Goal: Transaction & Acquisition: Purchase product/service

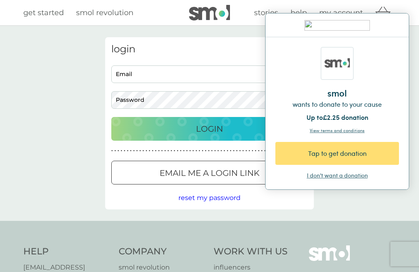
click at [344, 155] on div "Tap to get donation" at bounding box center [339, 153] width 94 height 10
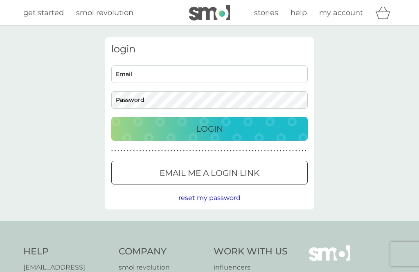
click at [248, 71] on input "Email" at bounding box center [209, 74] width 196 height 18
type input "colmel.crighton@gmail.com"
click at [209, 128] on button "Login" at bounding box center [209, 129] width 196 height 24
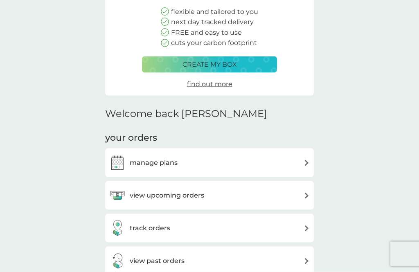
scroll to position [100, 0]
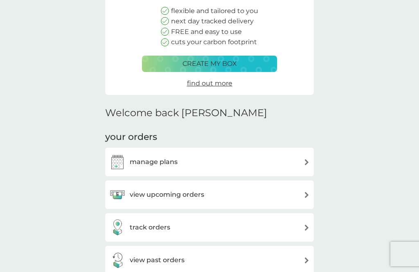
click at [298, 193] on div "view upcoming orders" at bounding box center [209, 194] width 200 height 16
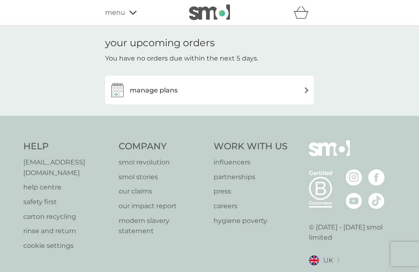
click at [293, 87] on div "manage plans" at bounding box center [209, 90] width 200 height 16
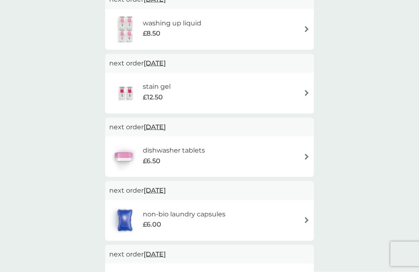
scroll to position [172, 0]
click at [288, 151] on div "dishwasher tablets £6.50" at bounding box center [209, 156] width 200 height 29
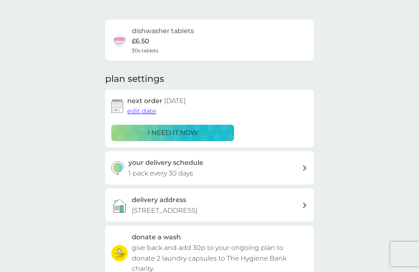
scroll to position [49, 0]
click at [191, 132] on p "i need it now" at bounding box center [173, 132] width 50 height 11
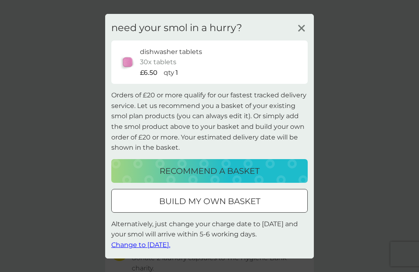
click at [252, 208] on p "build my own basket" at bounding box center [209, 201] width 101 height 13
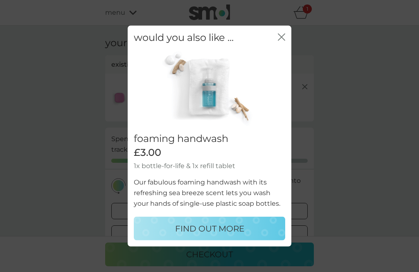
click at [287, 49] on div "would you also like ... close" at bounding box center [209, 37] width 163 height 24
click at [283, 40] on icon "close" at bounding box center [281, 36] width 7 height 7
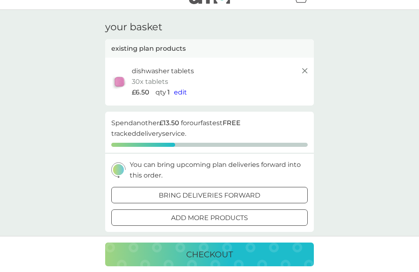
scroll to position [14, 0]
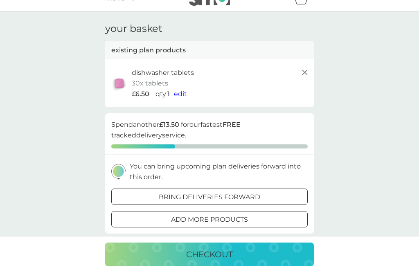
click at [183, 95] on span "edit" at bounding box center [180, 94] width 13 height 8
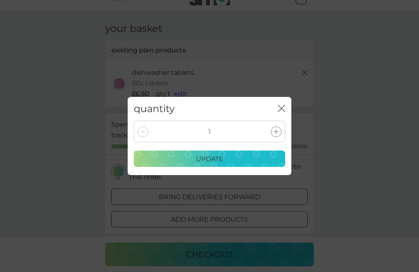
click at [275, 137] on div at bounding box center [276, 131] width 11 height 11
click at [276, 134] on icon at bounding box center [275, 131] width 5 height 5
click at [278, 134] on icon at bounding box center [275, 131] width 5 height 5
click at [219, 164] on p "update" at bounding box center [209, 159] width 27 height 11
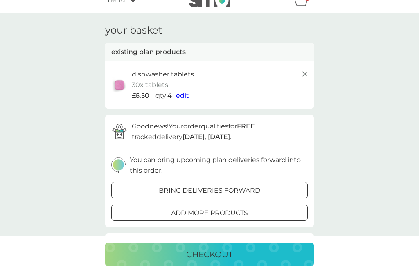
scroll to position [19, 0]
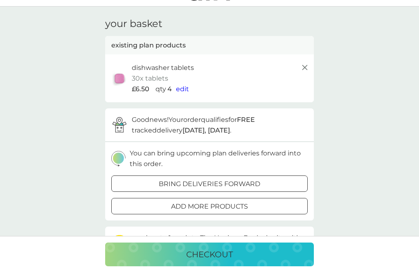
click at [233, 203] on p "add more products" at bounding box center [209, 206] width 77 height 11
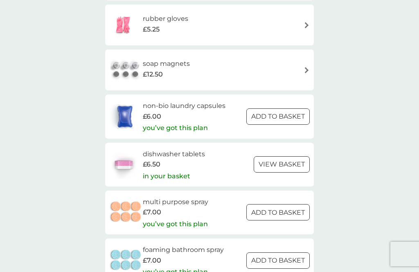
scroll to position [1048, 0]
click at [286, 113] on div at bounding box center [277, 117] width 29 height 9
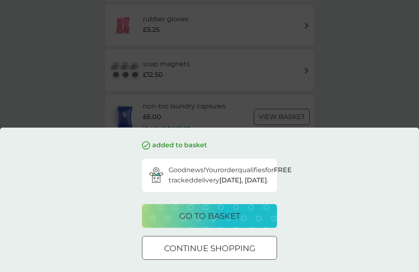
click at [239, 222] on p "go to basket" at bounding box center [209, 215] width 61 height 13
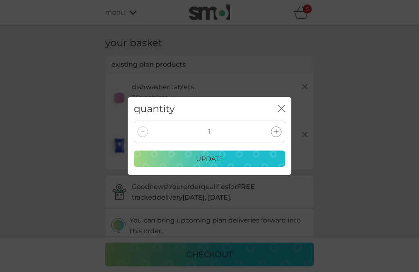
click at [275, 134] on icon at bounding box center [275, 131] width 5 height 5
click at [274, 137] on div at bounding box center [276, 131] width 11 height 11
click at [276, 134] on icon at bounding box center [275, 131] width 5 height 5
click at [243, 164] on div "update" at bounding box center [209, 159] width 141 height 11
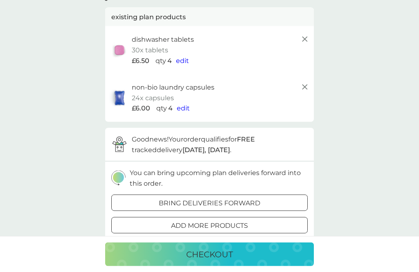
scroll to position [55, 0]
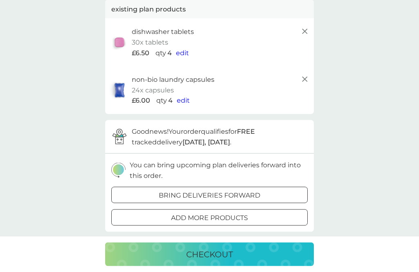
click at [231, 214] on p "add more products" at bounding box center [209, 218] width 77 height 11
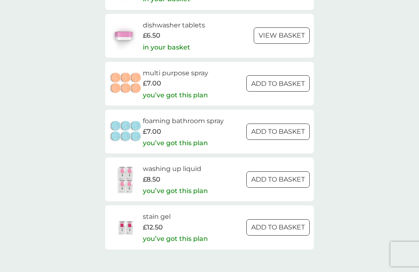
scroll to position [1179, 0]
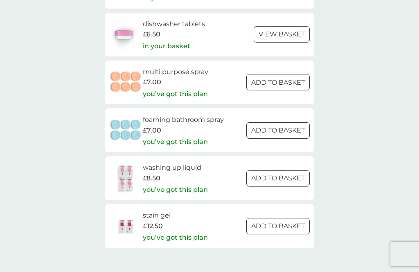
click at [283, 174] on div at bounding box center [277, 178] width 29 height 9
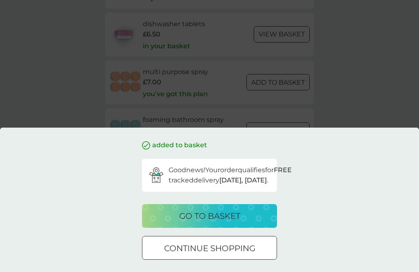
click at [218, 251] on div at bounding box center [219, 247] width 7 height 7
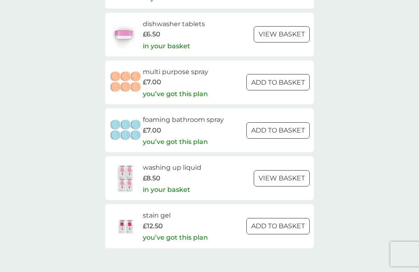
click at [171, 232] on p "you’ve got this plan" at bounding box center [175, 237] width 65 height 11
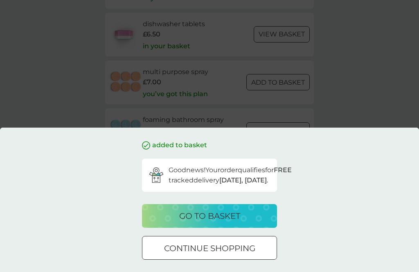
click at [188, 222] on p "go to basket" at bounding box center [209, 215] width 61 height 13
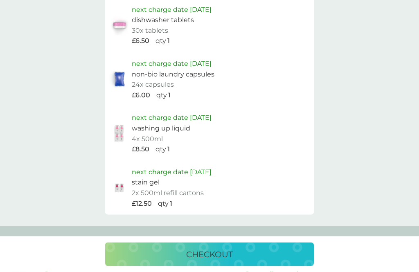
scroll to position [530, 0]
click at [211, 261] on p "checkout" at bounding box center [209, 254] width 47 height 13
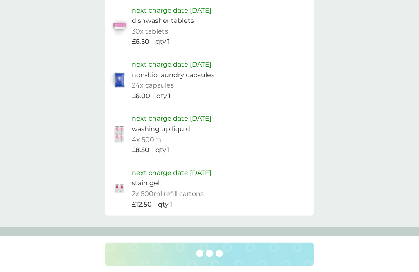
scroll to position [530, 0]
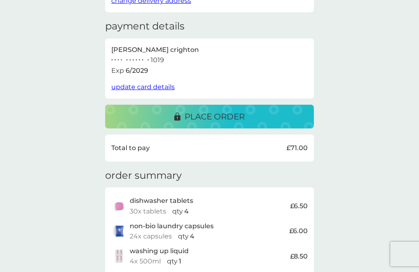
scroll to position [112, 0]
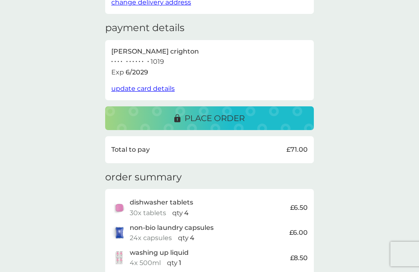
click at [156, 85] on span "update card details" at bounding box center [142, 89] width 63 height 8
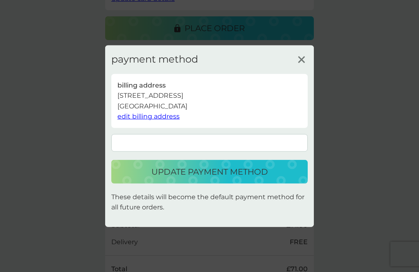
scroll to position [215, 0]
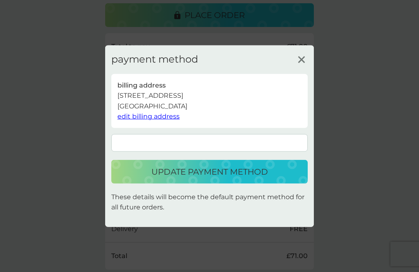
click at [247, 170] on p "update payment method" at bounding box center [209, 171] width 116 height 13
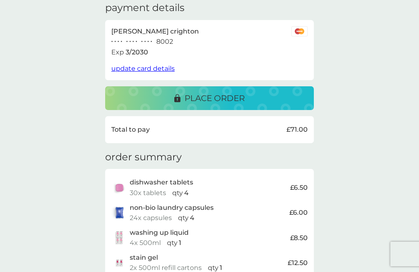
scroll to position [130, 0]
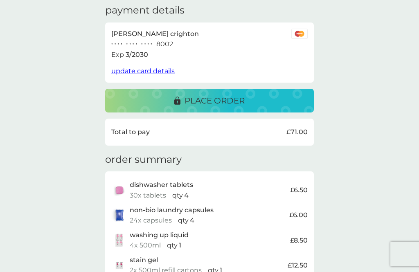
click at [210, 97] on p "place order" at bounding box center [214, 100] width 60 height 13
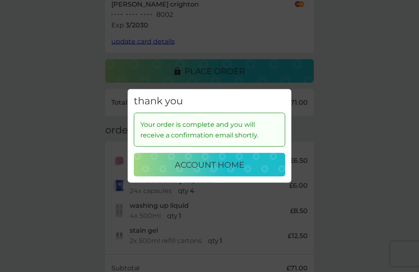
scroll to position [159, 0]
